Goal: Navigation & Orientation: Find specific page/section

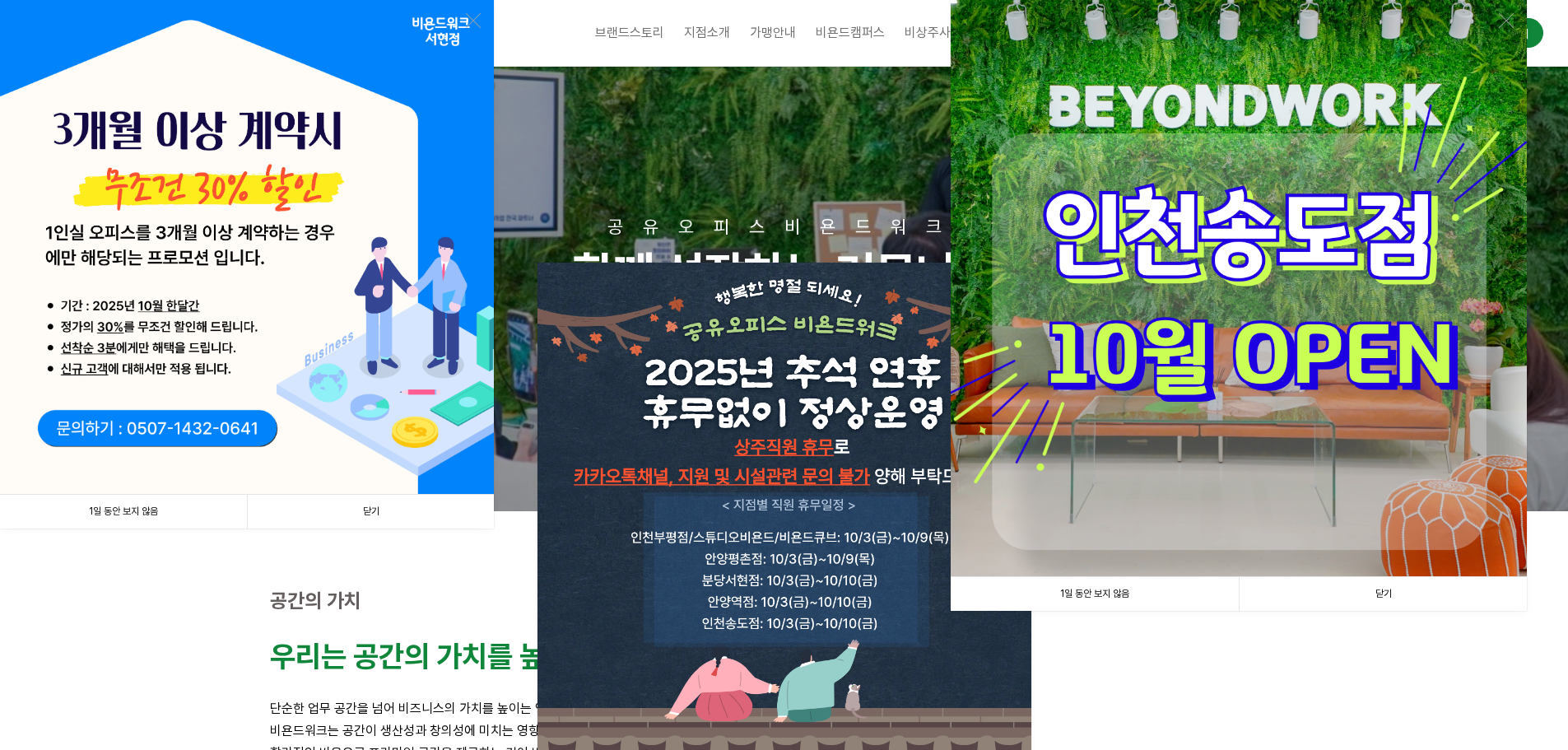
click at [139, 511] on link "1일 동안 보지 않음" at bounding box center [123, 511] width 247 height 34
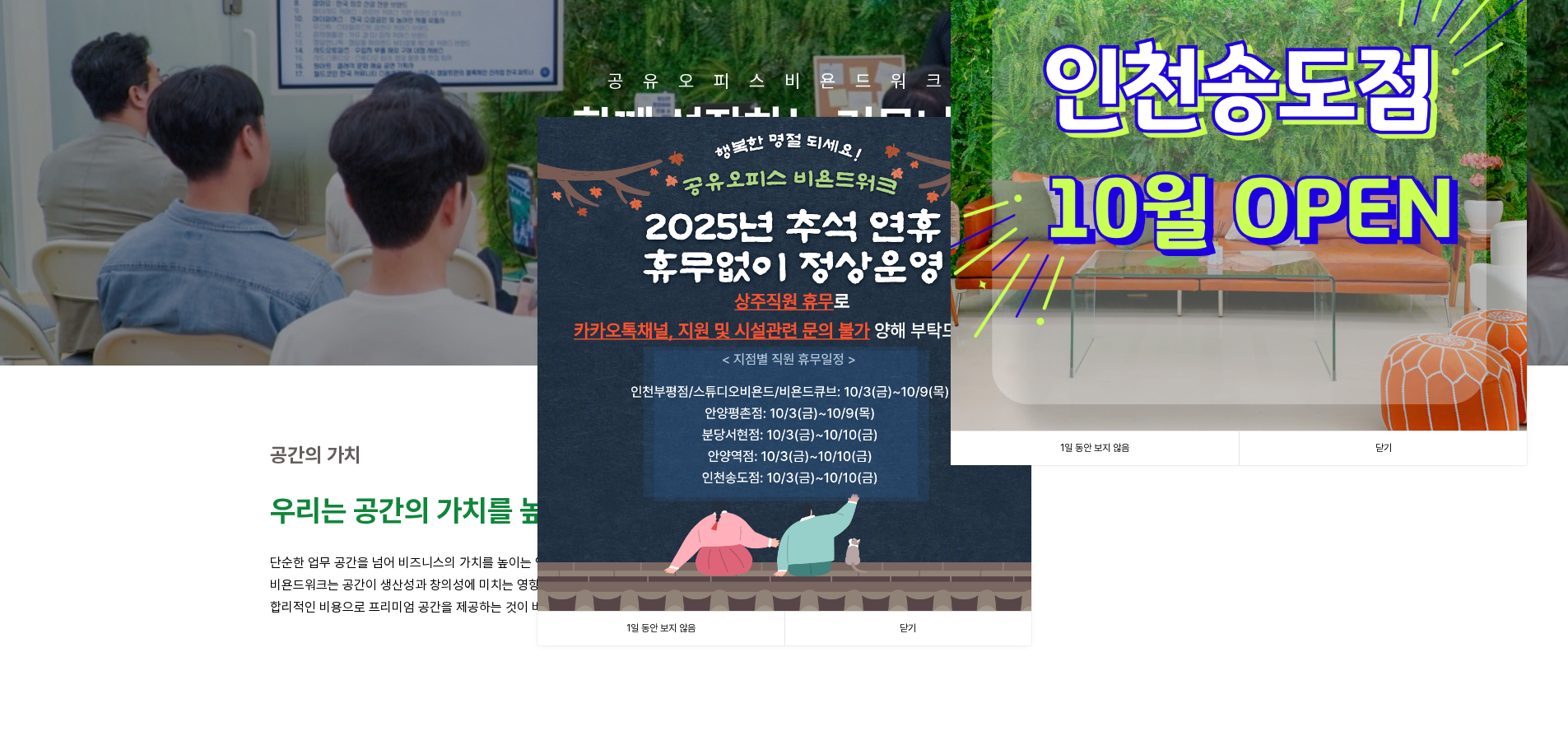
scroll to position [247, 0]
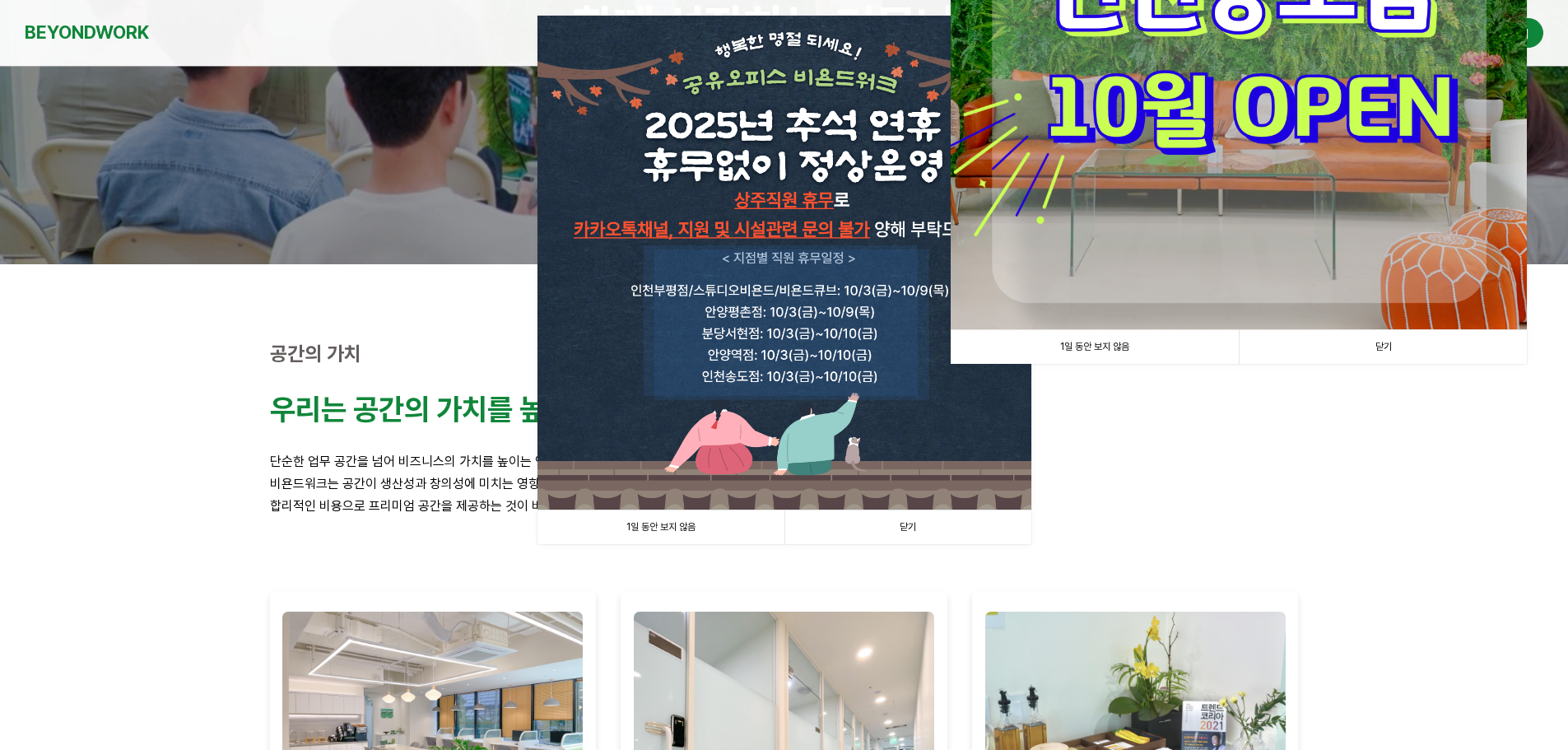
click at [659, 530] on link "1일 동안 보지 않음" at bounding box center [660, 527] width 247 height 34
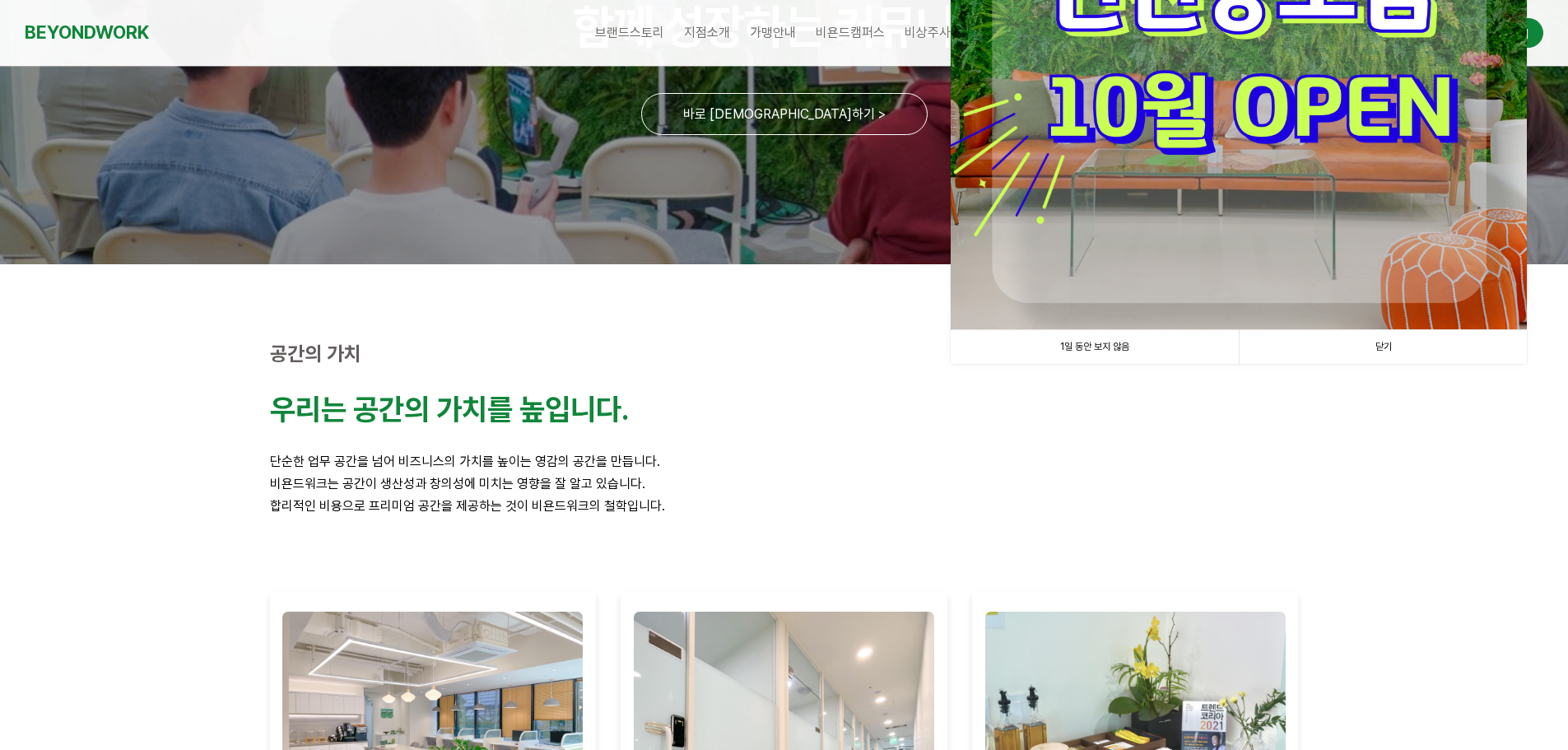
click at [1084, 348] on link "1일 동안 보지 않음" at bounding box center [1095, 347] width 288 height 34
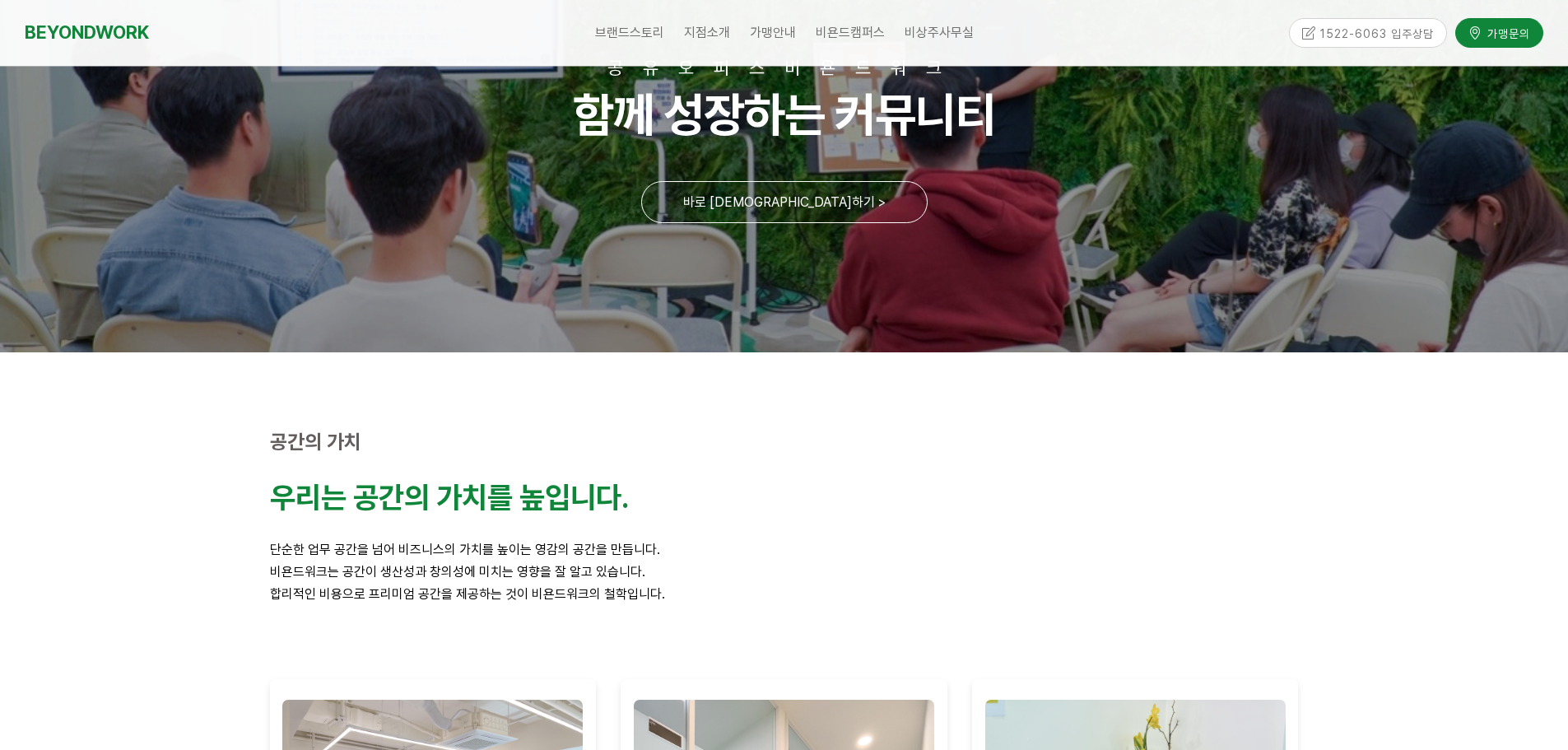
scroll to position [0, 0]
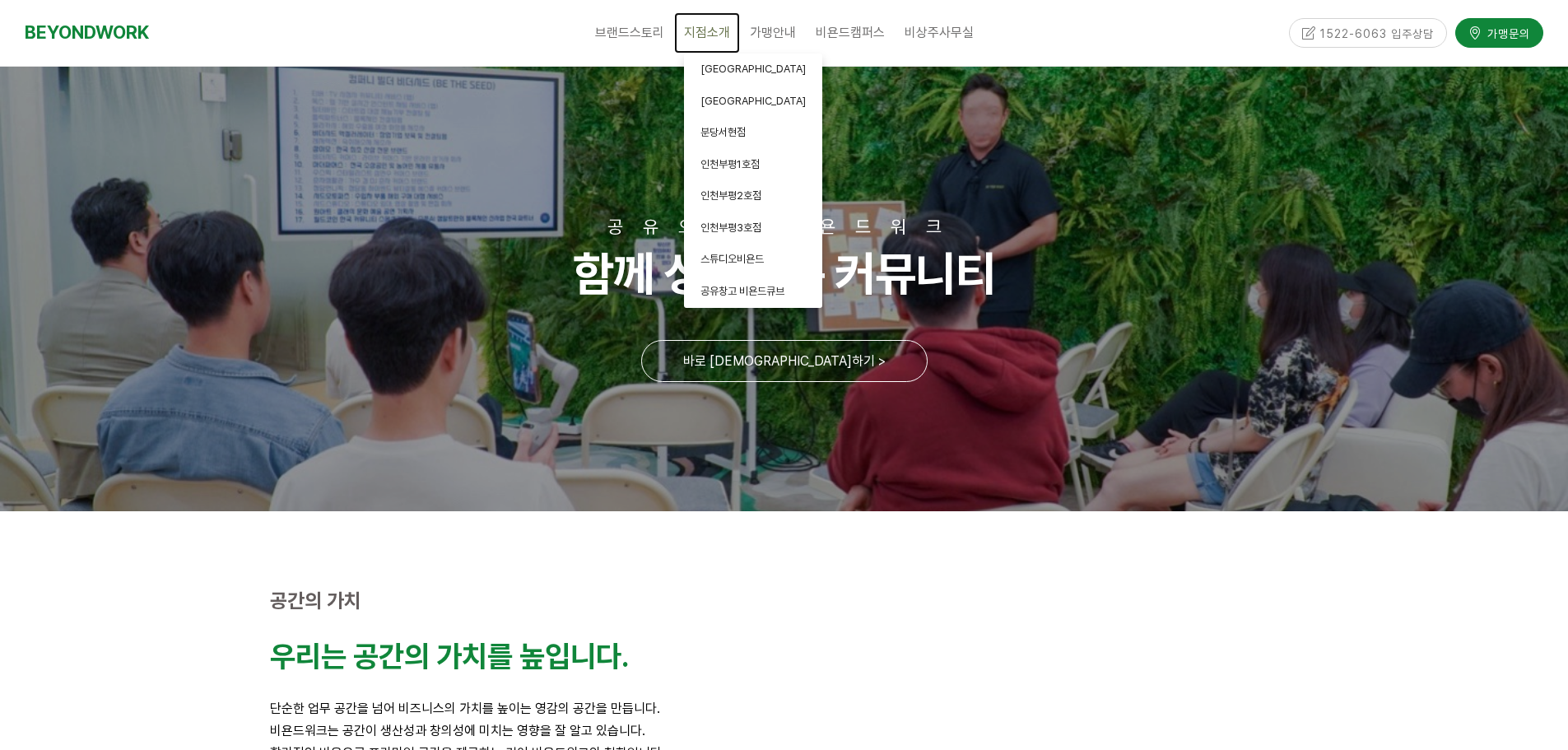
click at [699, 21] on link "지점소개" at bounding box center [707, 33] width 66 height 41
click at [700, 32] on span "지점소개" at bounding box center [707, 32] width 47 height 16
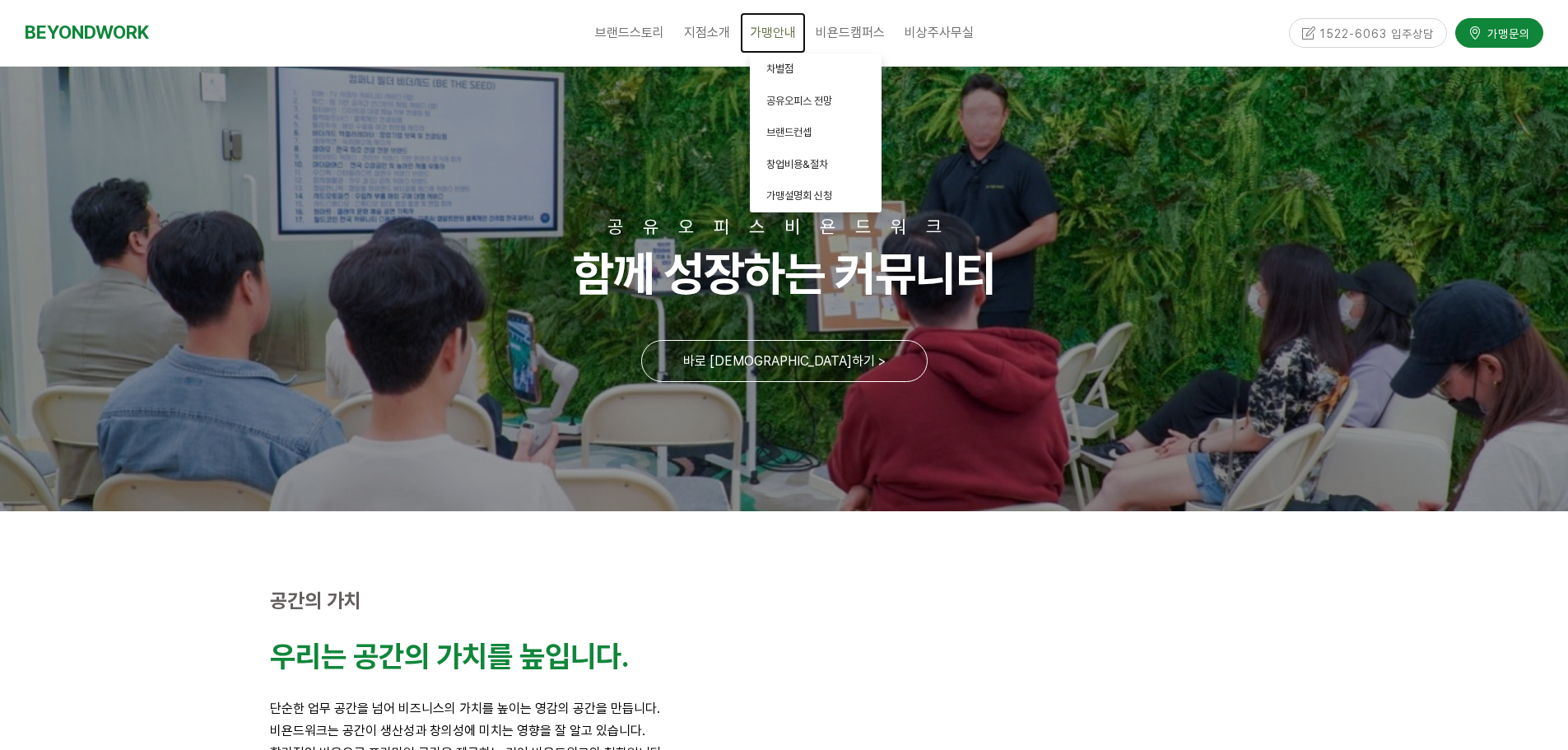
click at [774, 26] on span "가맹안내" at bounding box center [773, 32] width 47 height 16
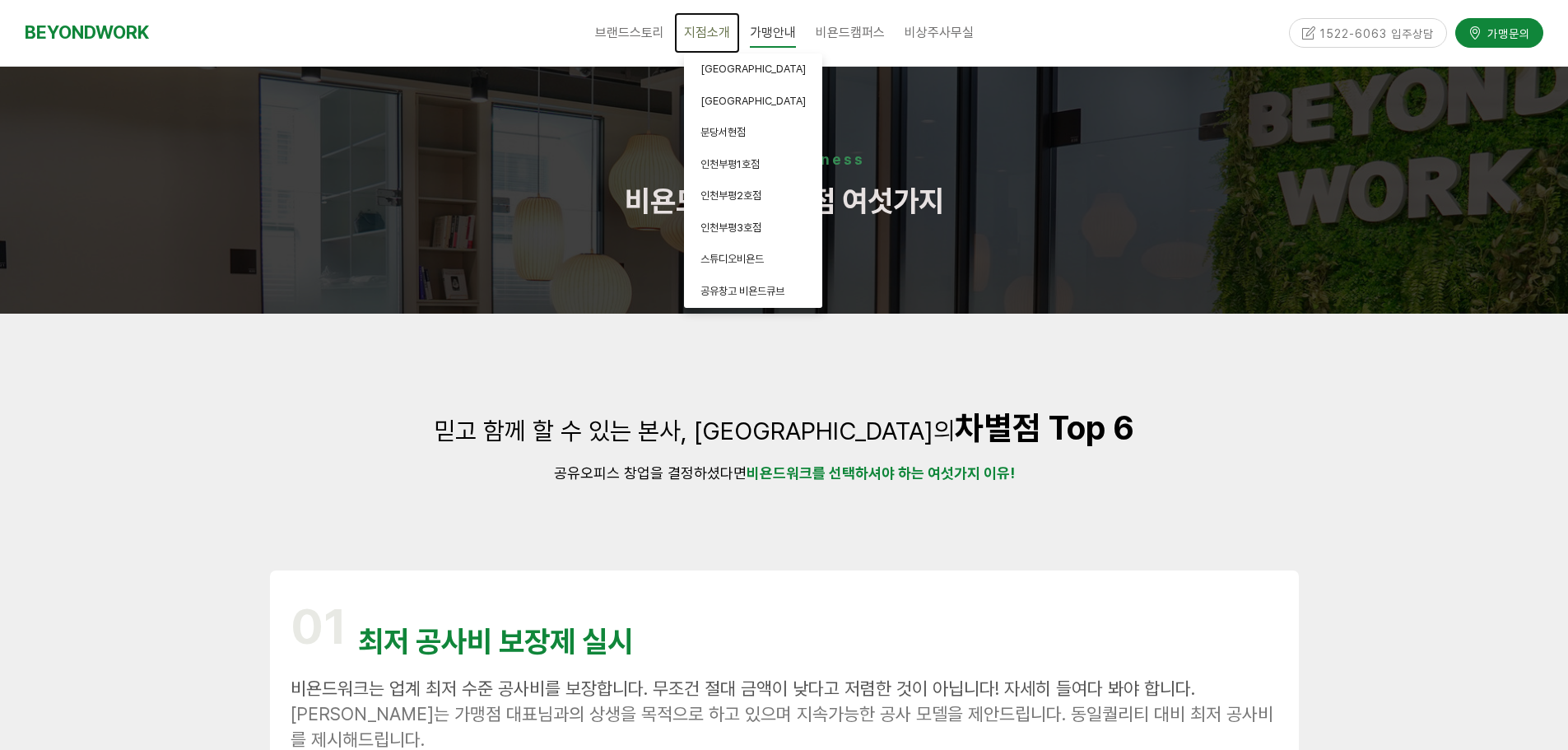
click at [704, 40] on span "지점소개" at bounding box center [707, 32] width 47 height 16
